Goal: Information Seeking & Learning: Learn about a topic

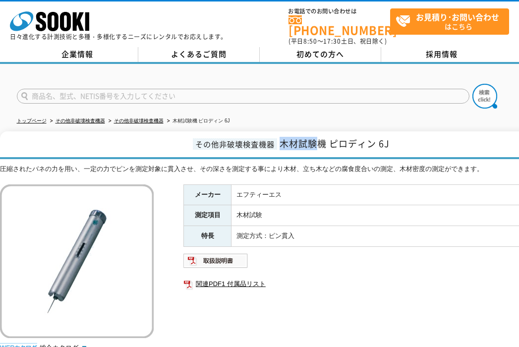
drag, startPoint x: 283, startPoint y: 139, endPoint x: 318, endPoint y: 135, distance: 35.9
click at [318, 137] on span "木材試験機 ピロディン 6J" at bounding box center [335, 143] width 110 height 13
copy span "木材試験"
drag, startPoint x: 332, startPoint y: 140, endPoint x: 378, endPoint y: 135, distance: 45.8
click at [378, 137] on span "木材試験機 ピロディン 6J" at bounding box center [335, 143] width 110 height 13
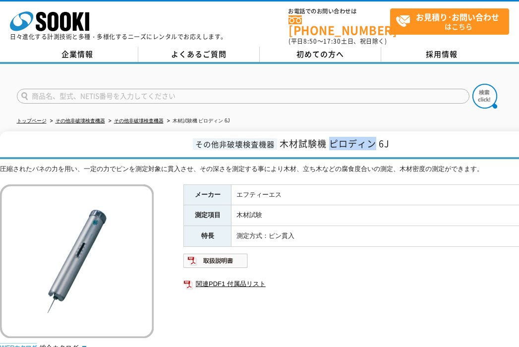
copy span "ピロディン"
click at [422, 184] on td "エフティーエス" at bounding box center [406, 194] width 348 height 21
drag, startPoint x: 283, startPoint y: 140, endPoint x: 321, endPoint y: 141, distance: 38.2
click at [321, 141] on span "木材試験機 ピロディン 6J" at bounding box center [335, 143] width 110 height 13
copy span "木材試験"
